Goal: Task Accomplishment & Management: Use online tool/utility

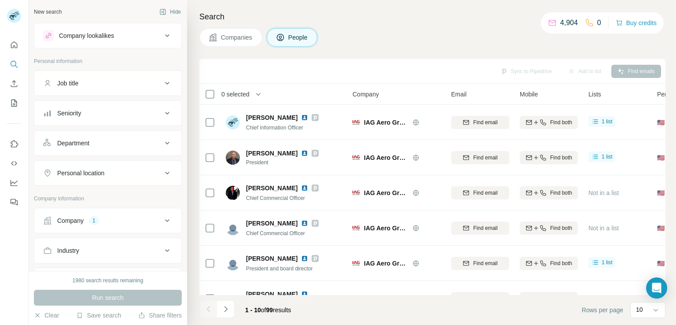
click at [99, 224] on button "Company 1" at bounding box center [107, 220] width 147 height 21
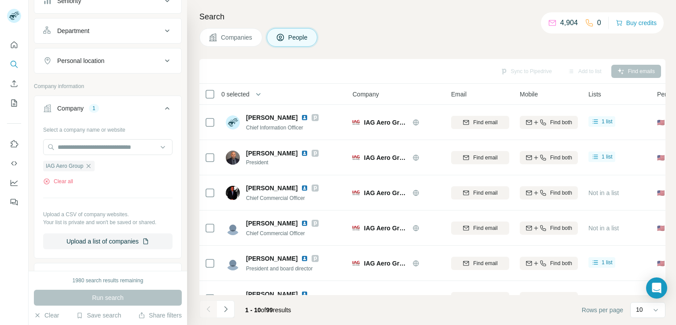
scroll to position [119, 0]
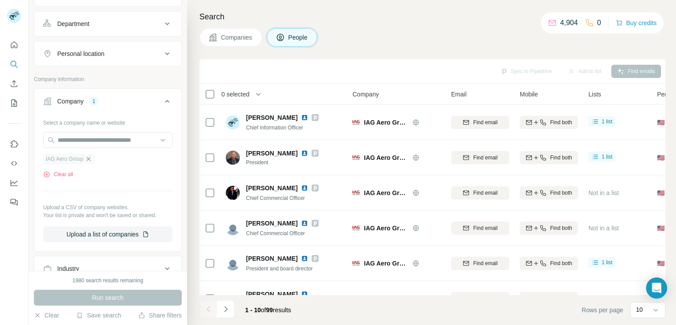
click at [86, 159] on icon "button" at bounding box center [88, 158] width 7 height 7
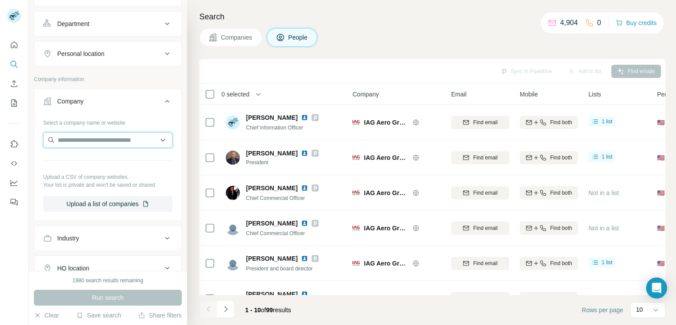
click at [98, 143] on input "text" at bounding box center [107, 140] width 129 height 16
paste input "**********"
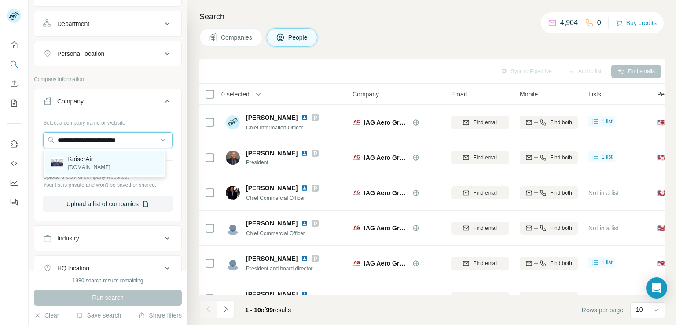
type input "**********"
click at [94, 161] on p "KaiserAir" at bounding box center [89, 159] width 42 height 9
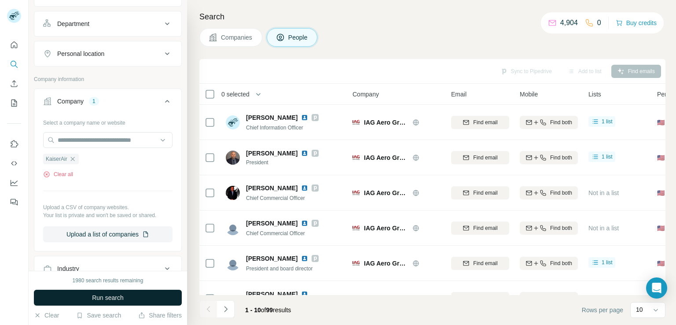
click at [142, 301] on button "Run search" at bounding box center [108, 298] width 148 height 16
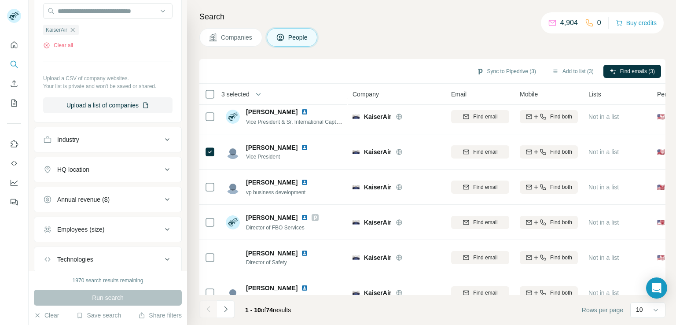
scroll to position [166, 0]
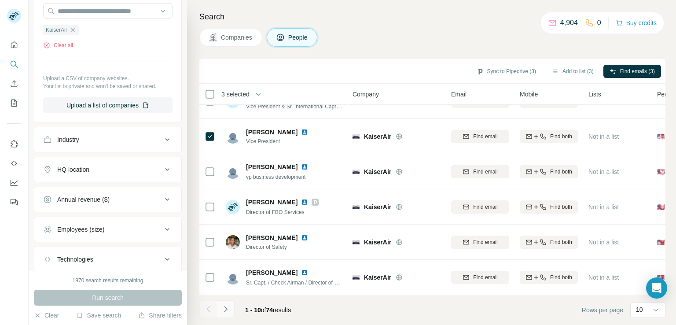
click at [227, 306] on icon "Navigate to next page" at bounding box center [225, 309] width 9 height 9
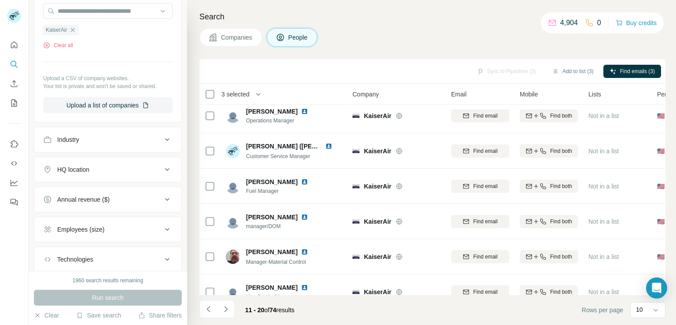
scroll to position [0, 0]
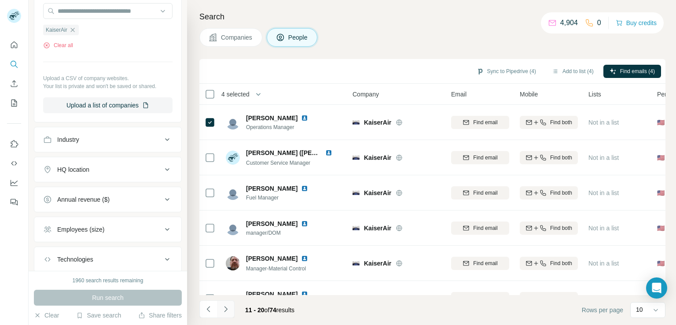
click at [228, 302] on button "Navigate to next page" at bounding box center [226, 309] width 18 height 18
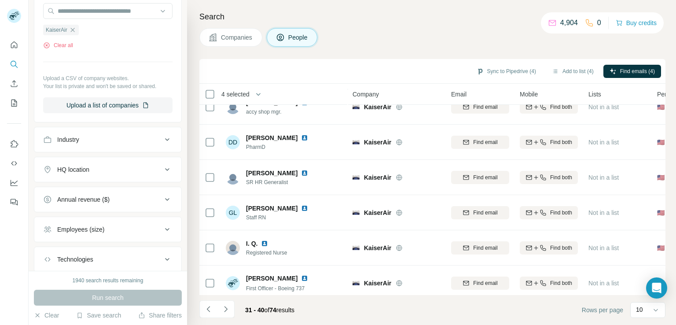
scroll to position [166, 0]
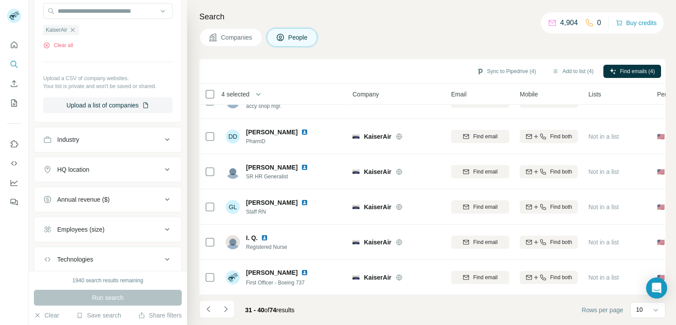
click at [668, 193] on div "Search Companies People Sync to Pipedrive (4) Add to list (4) Find emails (4) 4…" at bounding box center [431, 162] width 489 height 325
click at [223, 308] on icon "Navigate to next page" at bounding box center [225, 309] width 9 height 9
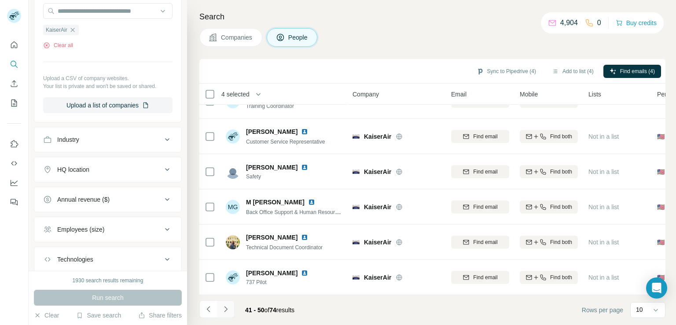
click at [228, 306] on icon "Navigate to next page" at bounding box center [225, 309] width 9 height 9
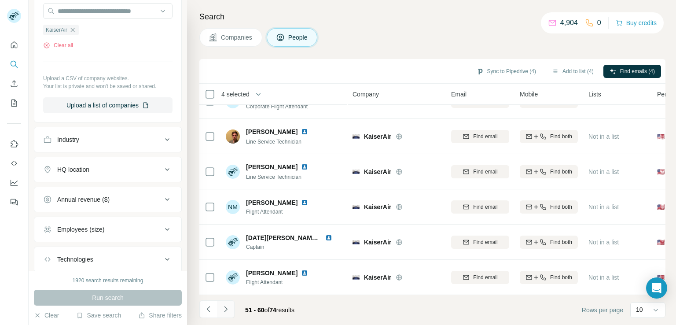
click at [225, 309] on icon "Navigate to next page" at bounding box center [225, 309] width 9 height 9
click at [227, 314] on button "Navigate to next page" at bounding box center [226, 309] width 18 height 18
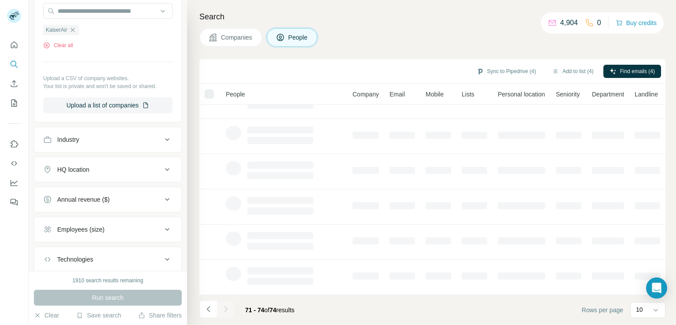
scroll to position [0, 0]
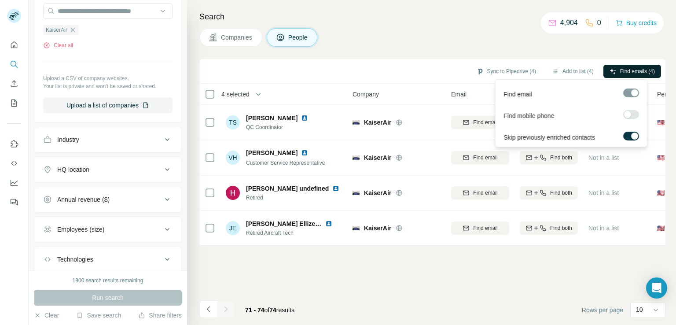
click at [648, 69] on span "Find emails (4)" at bounding box center [637, 71] width 35 height 8
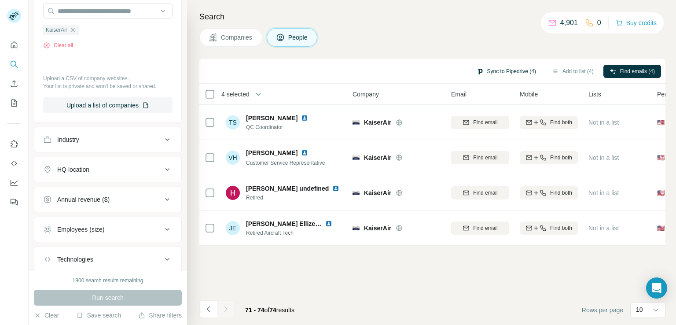
click at [521, 71] on button "Sync to Pipedrive (4)" at bounding box center [507, 71] width 72 height 13
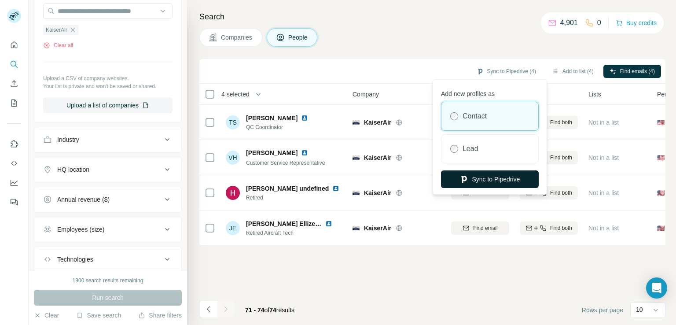
click at [503, 185] on button "Sync to Pipedrive" at bounding box center [490, 179] width 98 height 18
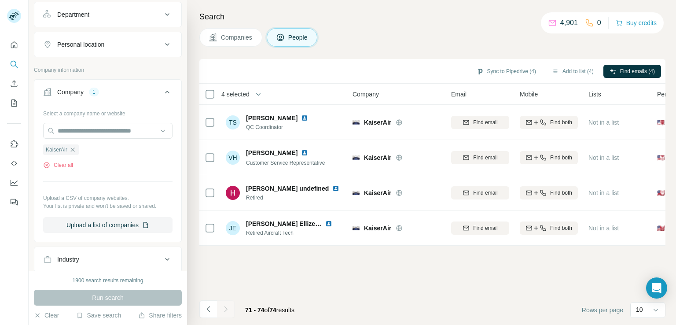
scroll to position [128, 0]
click at [74, 150] on icon "button" at bounding box center [72, 150] width 7 height 7
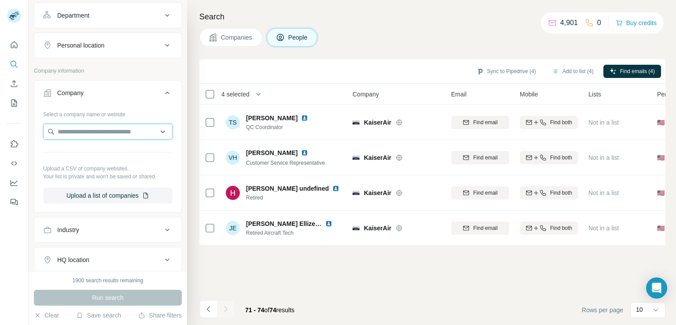
click at [102, 132] on input "text" at bounding box center [107, 132] width 129 height 16
paste input "**********"
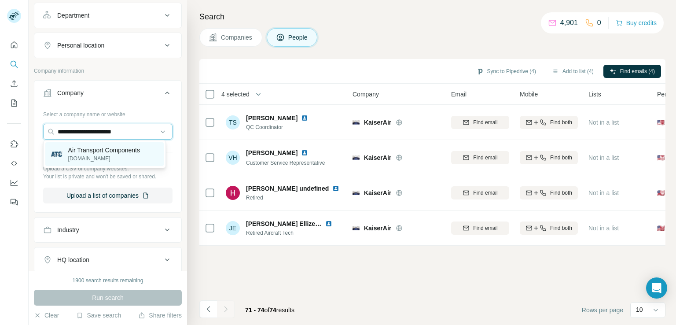
type input "**********"
click at [107, 155] on p "[DOMAIN_NAME]" at bounding box center [104, 159] width 72 height 8
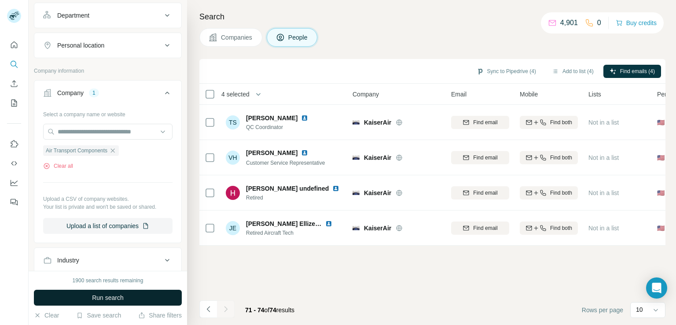
click at [122, 293] on span "Run search" at bounding box center [108, 297] width 32 height 9
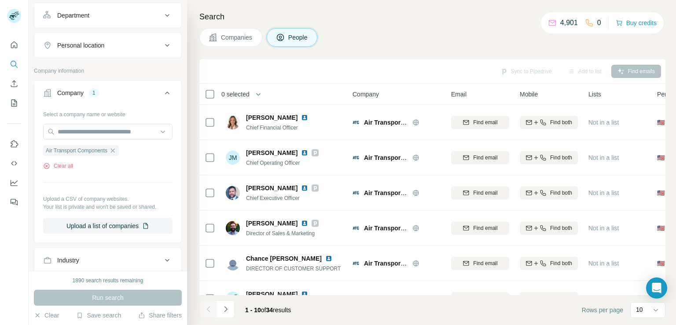
click at [112, 151] on icon "button" at bounding box center [112, 150] width 7 height 7
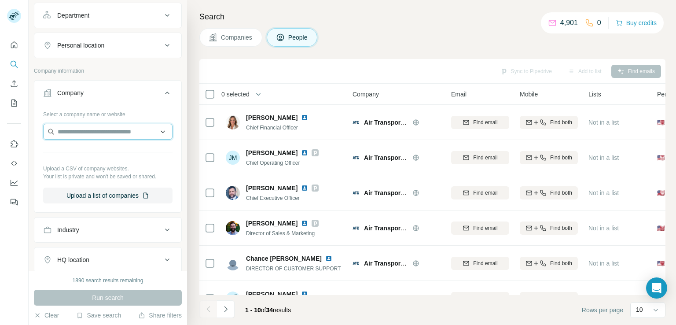
click at [120, 127] on input "text" at bounding box center [107, 132] width 129 height 16
paste input "**********"
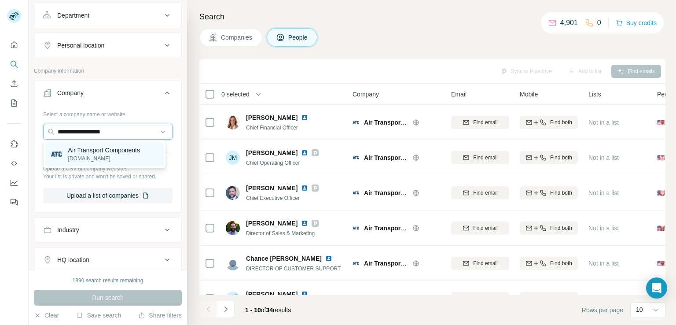
type input "**********"
click at [118, 156] on p "[DOMAIN_NAME]" at bounding box center [104, 159] width 72 height 8
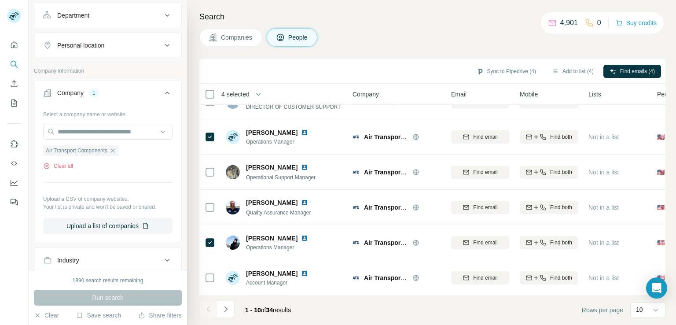
scroll to position [166, 0]
click at [223, 314] on button "Navigate to next page" at bounding box center [226, 309] width 18 height 18
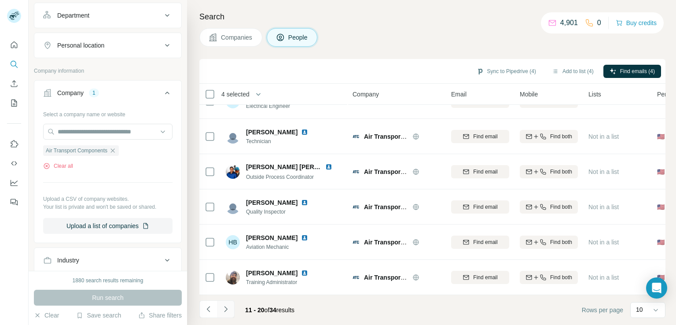
click at [225, 309] on icon "Navigate to next page" at bounding box center [225, 309] width 9 height 9
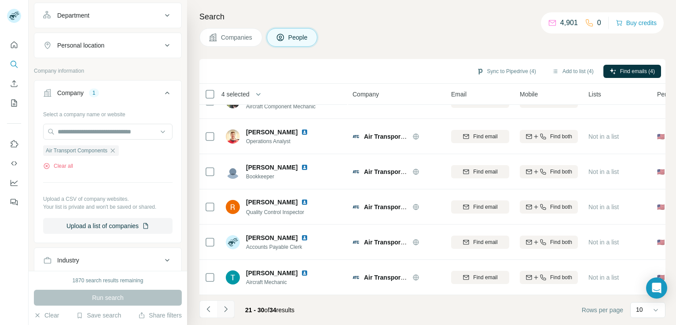
click at [225, 309] on icon "Navigate to next page" at bounding box center [225, 309] width 9 height 9
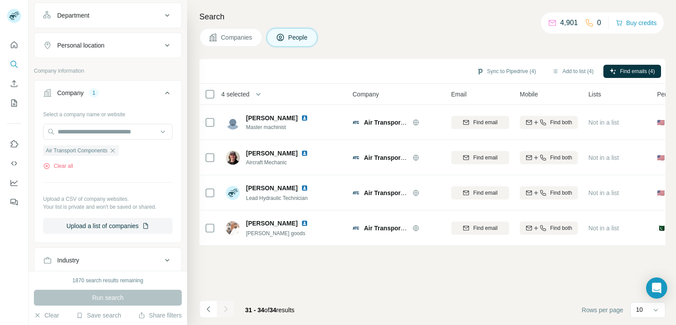
scroll to position [0, 0]
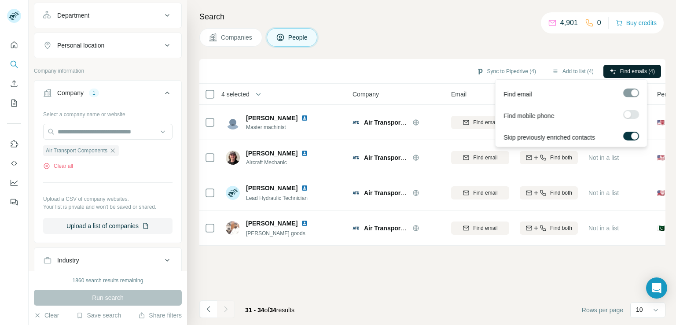
click at [645, 71] on span "Find emails (4)" at bounding box center [637, 71] width 35 height 8
click at [629, 72] on span "Find emails (4)" at bounding box center [637, 71] width 35 height 8
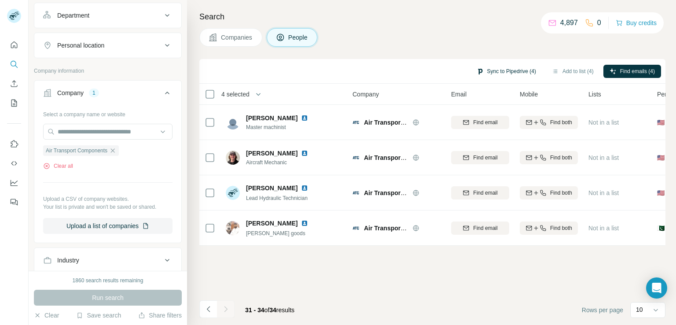
click at [530, 71] on button "Sync to Pipedrive (4)" at bounding box center [507, 71] width 72 height 13
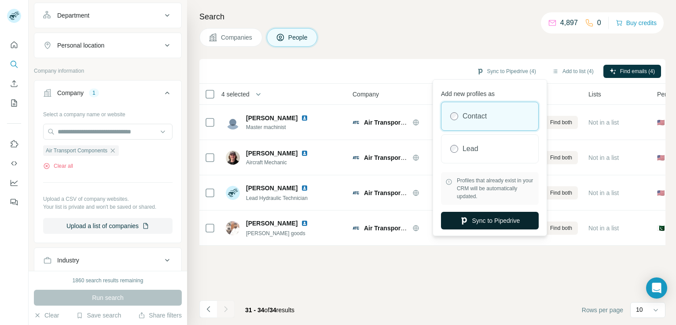
click at [496, 223] on button "Sync to Pipedrive" at bounding box center [490, 221] width 98 height 18
